Goal: Transaction & Acquisition: Book appointment/travel/reservation

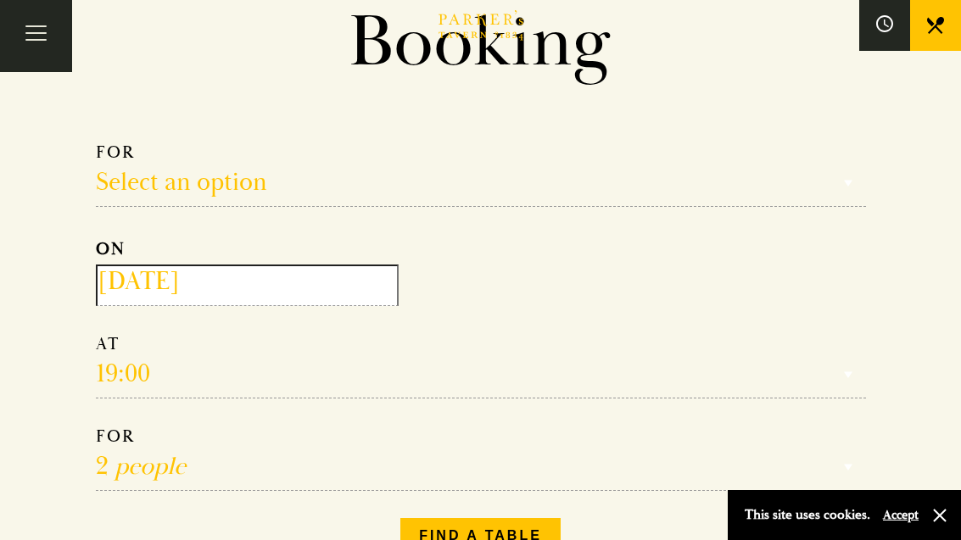
scroll to position [127, 0]
click at [131, 177] on select "Select an option Lunch Dinner Afternoon Tea" at bounding box center [481, 174] width 770 height 65
select select "134868"
click at [205, 295] on input "[DATE]" at bounding box center [247, 286] width 303 height 42
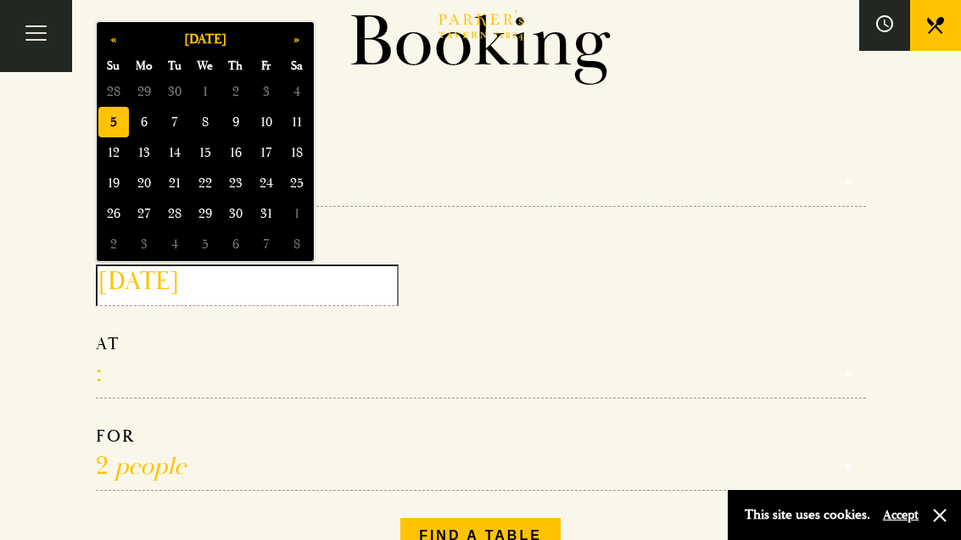
click at [116, 151] on span "12" at bounding box center [113, 152] width 31 height 31
type input "[DATE]"
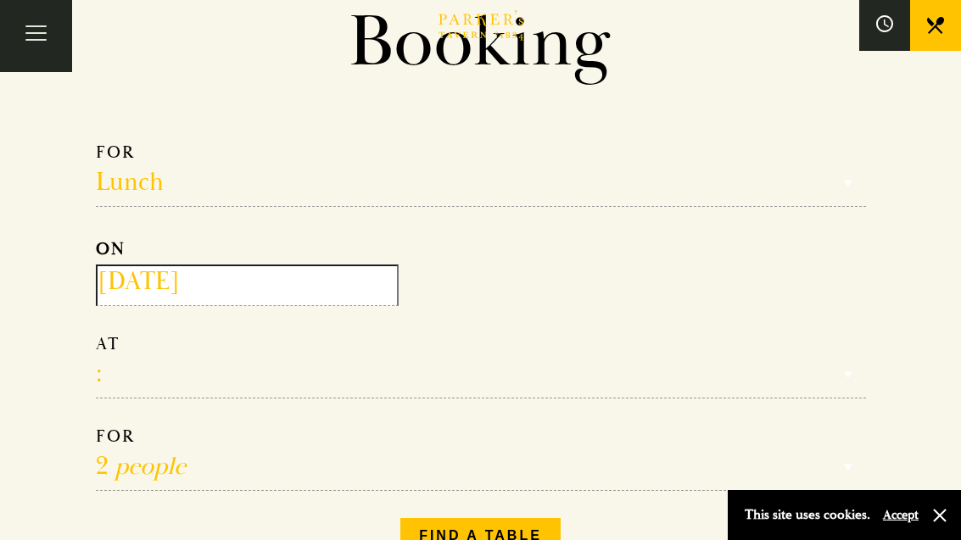
click at [113, 371] on select "12:00 12:30 13:00 13:30 14:00 14:30 15:00 15:30 16:00 16:30 17:00" at bounding box center [481, 365] width 770 height 65
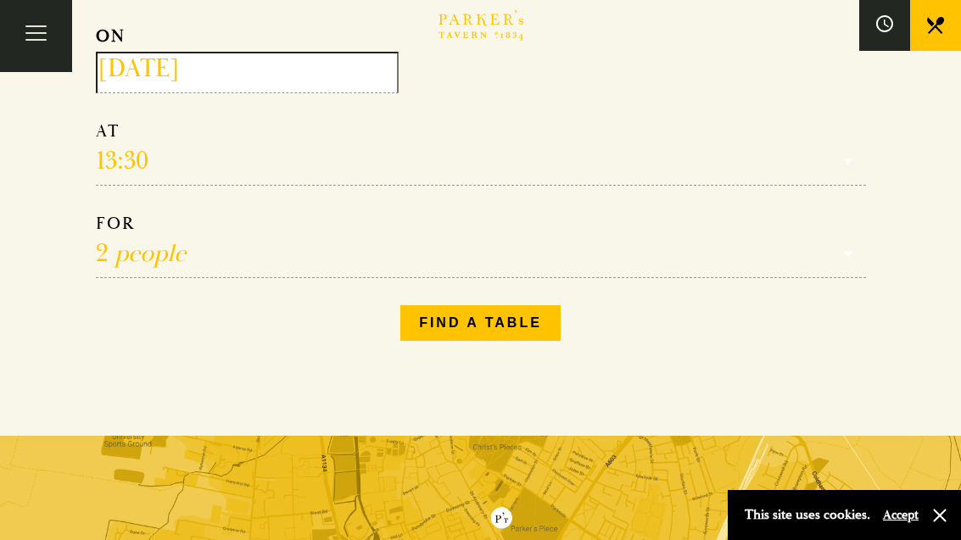
scroll to position [330, 0]
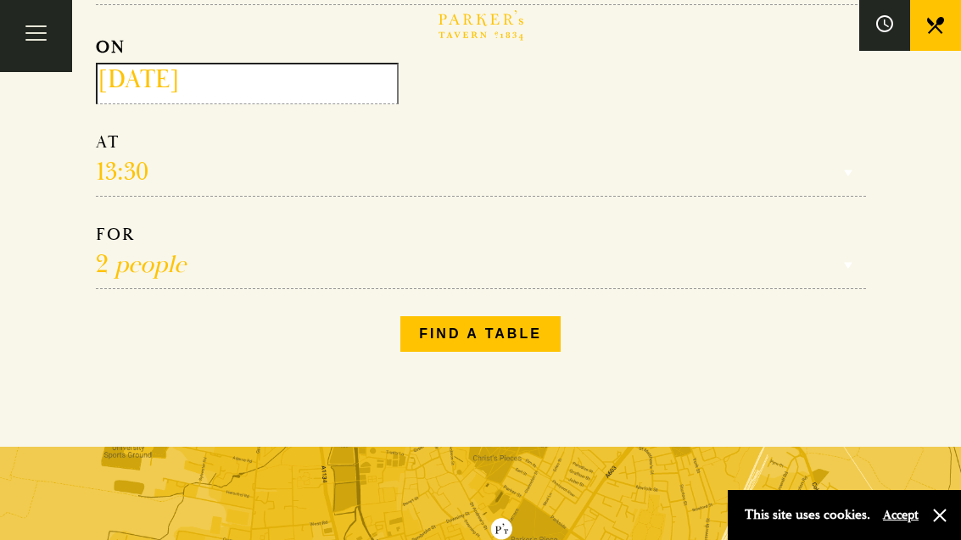
click at [143, 176] on select "12:00 12:30 13:00 13:30 14:00 14:30 15:00 15:30 16:00 16:30 17:00" at bounding box center [481, 163] width 770 height 65
click at [163, 171] on select "12:00 12:30 13:00 13:30 14:00 14:30 15:00 15:30 16:00 16:30 17:00" at bounding box center [481, 163] width 770 height 65
click at [159, 172] on select "12:00 12:30 13:00 13:30 14:00 14:30 15:00 15:30 16:00 16:30 17:00" at bounding box center [481, 163] width 770 height 65
select select "13:00"
click at [489, 337] on button "Find a table" at bounding box center [480, 334] width 160 height 36
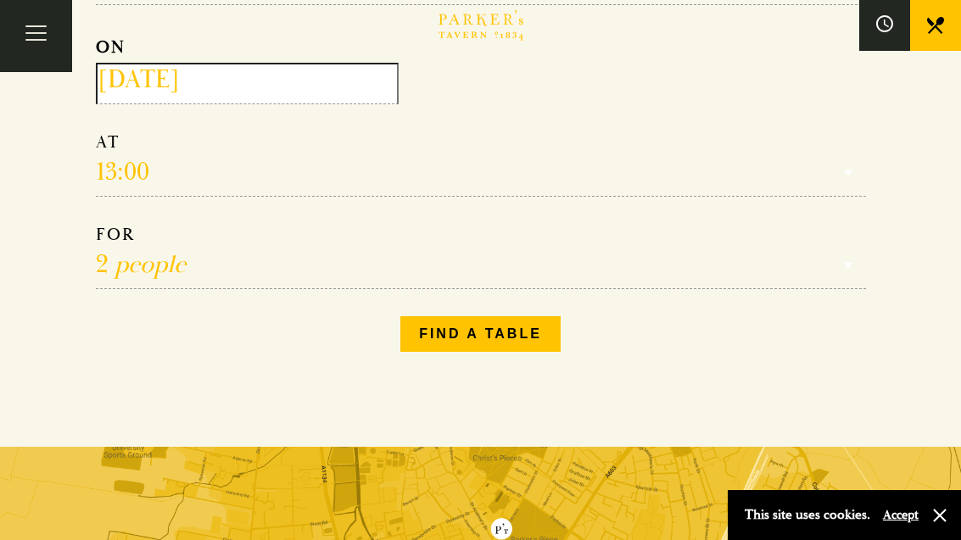
scroll to position [325, 0]
